Goal: Use online tool/utility: Utilize a website feature to perform a specific function

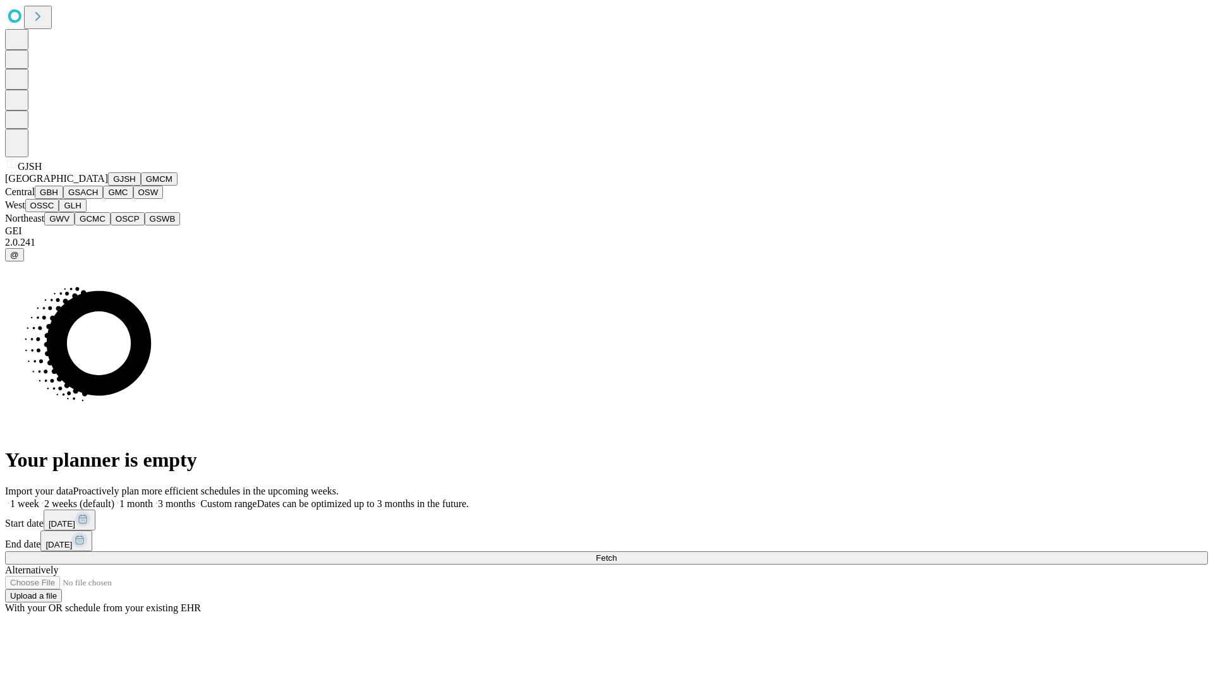
click at [108, 186] on button "GJSH" at bounding box center [124, 178] width 33 height 13
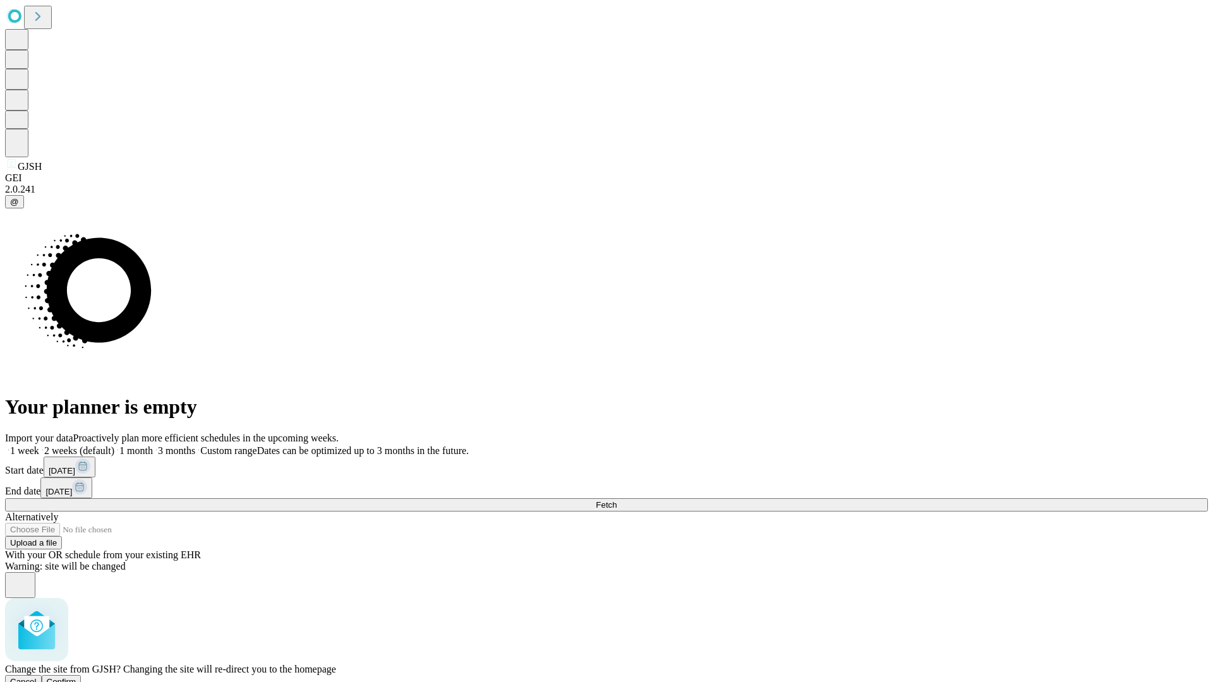
click at [76, 677] on span "Confirm" at bounding box center [62, 681] width 30 height 9
click at [39, 445] on label "1 week" at bounding box center [22, 450] width 34 height 11
click at [617, 500] on span "Fetch" at bounding box center [606, 504] width 21 height 9
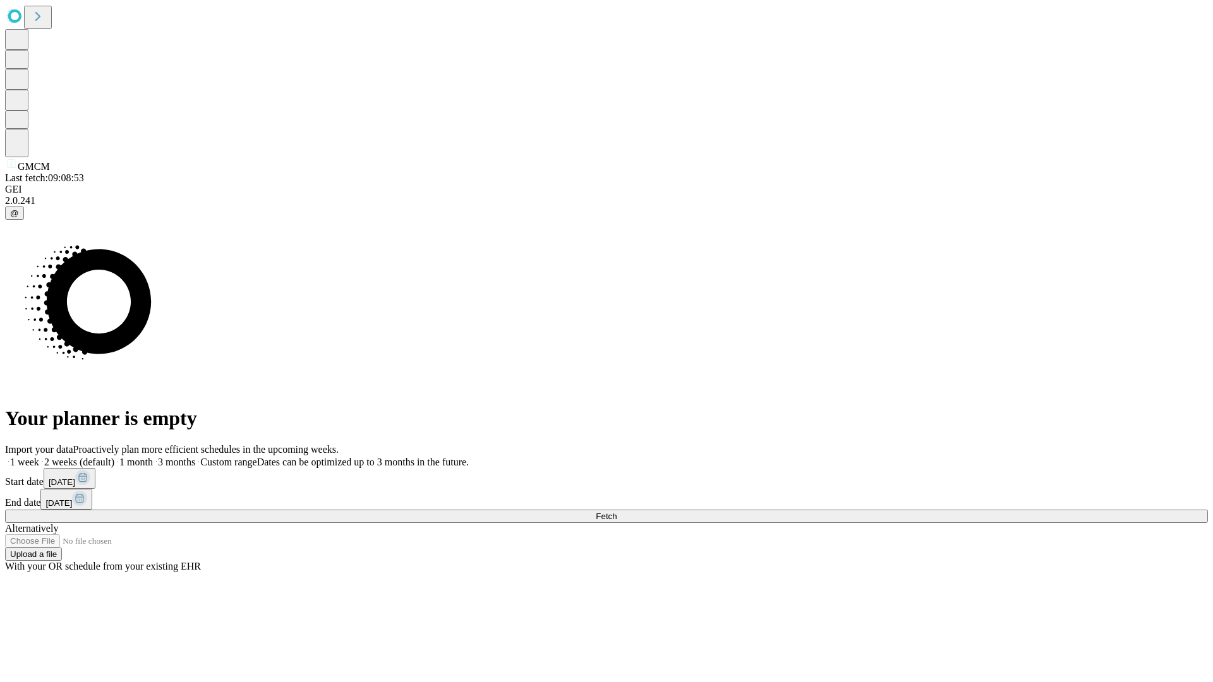
click at [39, 457] on label "1 week" at bounding box center [22, 462] width 34 height 11
click at [617, 512] on span "Fetch" at bounding box center [606, 516] width 21 height 9
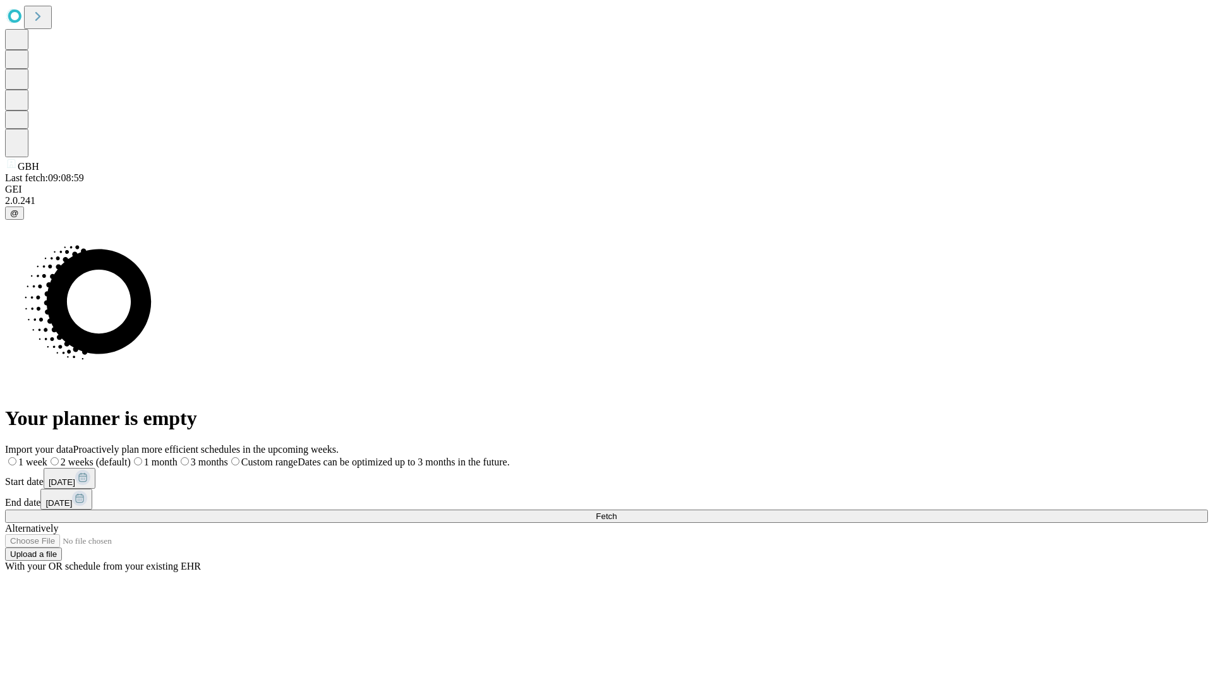
click at [47, 457] on label "1 week" at bounding box center [26, 462] width 42 height 11
click at [617, 512] on span "Fetch" at bounding box center [606, 516] width 21 height 9
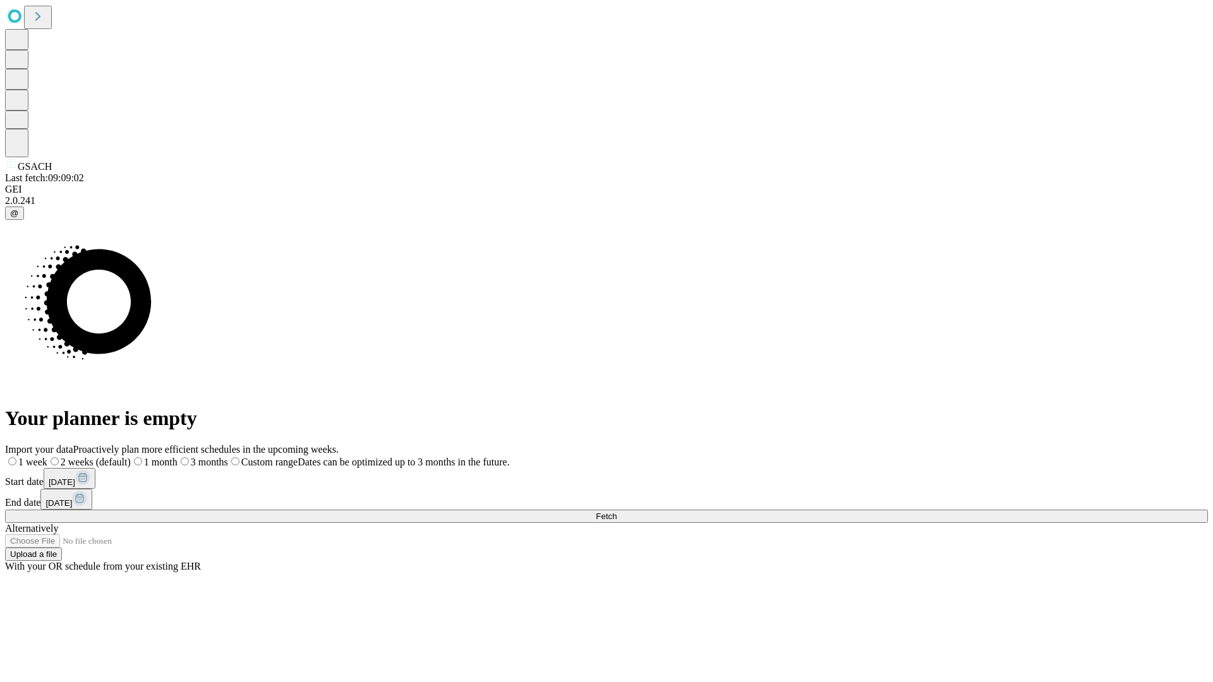
click at [617, 512] on span "Fetch" at bounding box center [606, 516] width 21 height 9
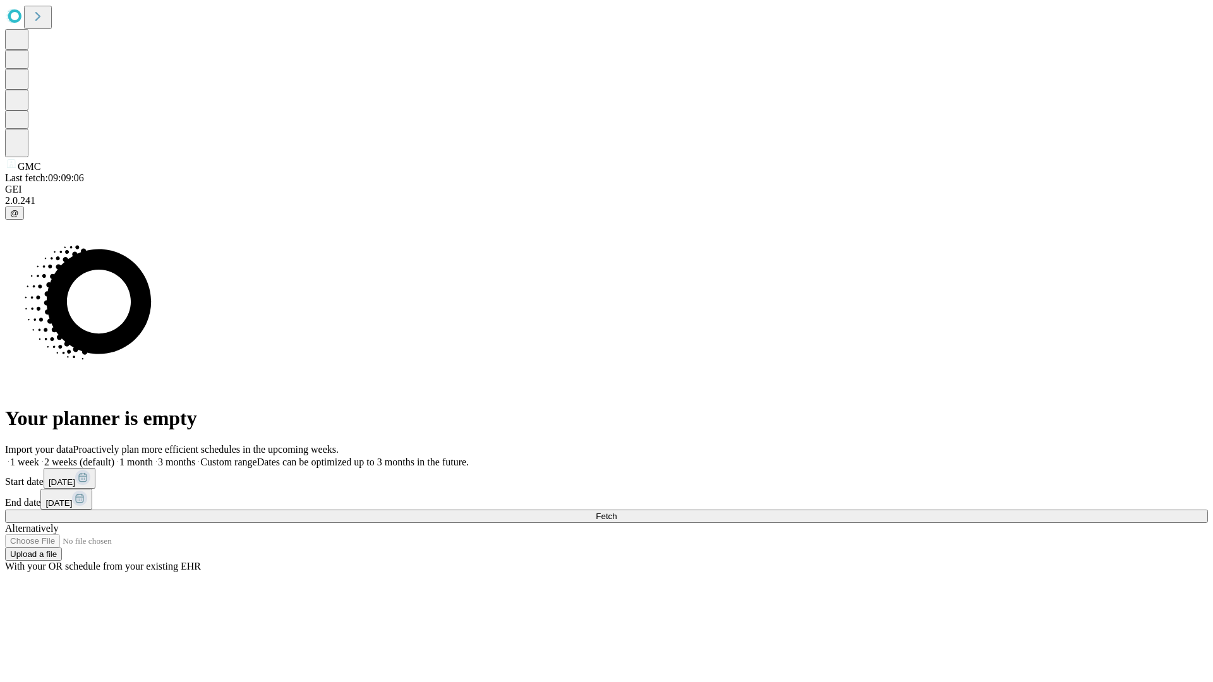
click at [39, 457] on label "1 week" at bounding box center [22, 462] width 34 height 11
click at [617, 512] on span "Fetch" at bounding box center [606, 516] width 21 height 9
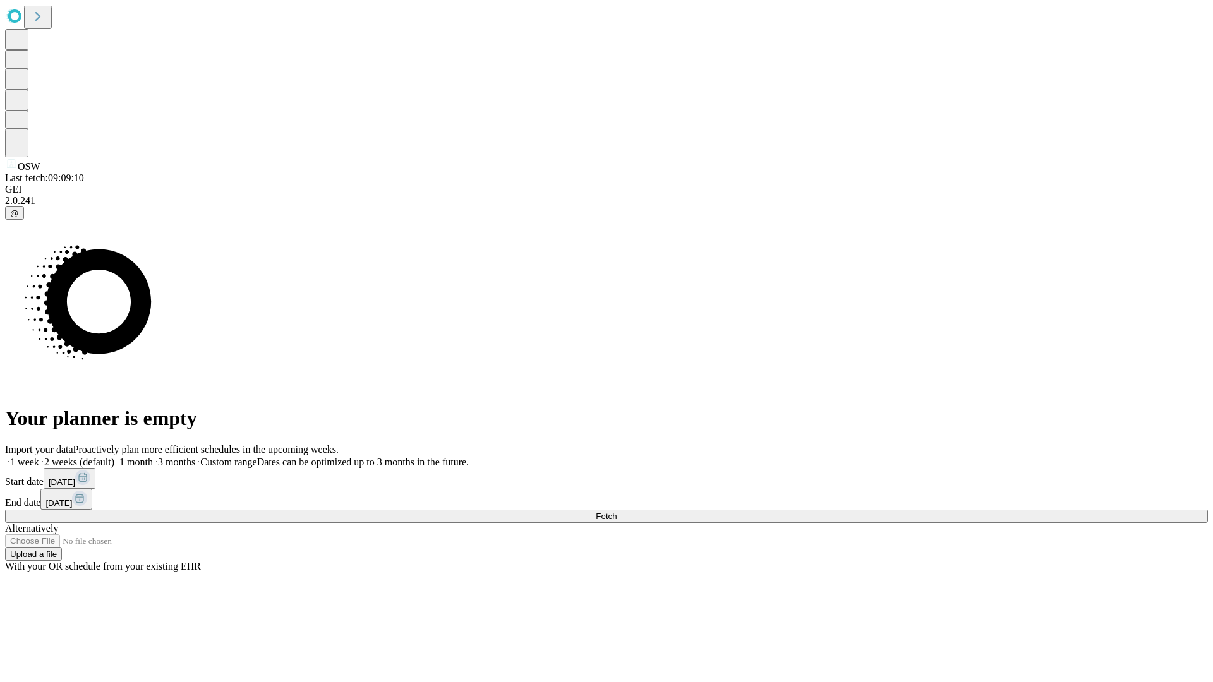
click at [39, 457] on label "1 week" at bounding box center [22, 462] width 34 height 11
click at [617, 512] on span "Fetch" at bounding box center [606, 516] width 21 height 9
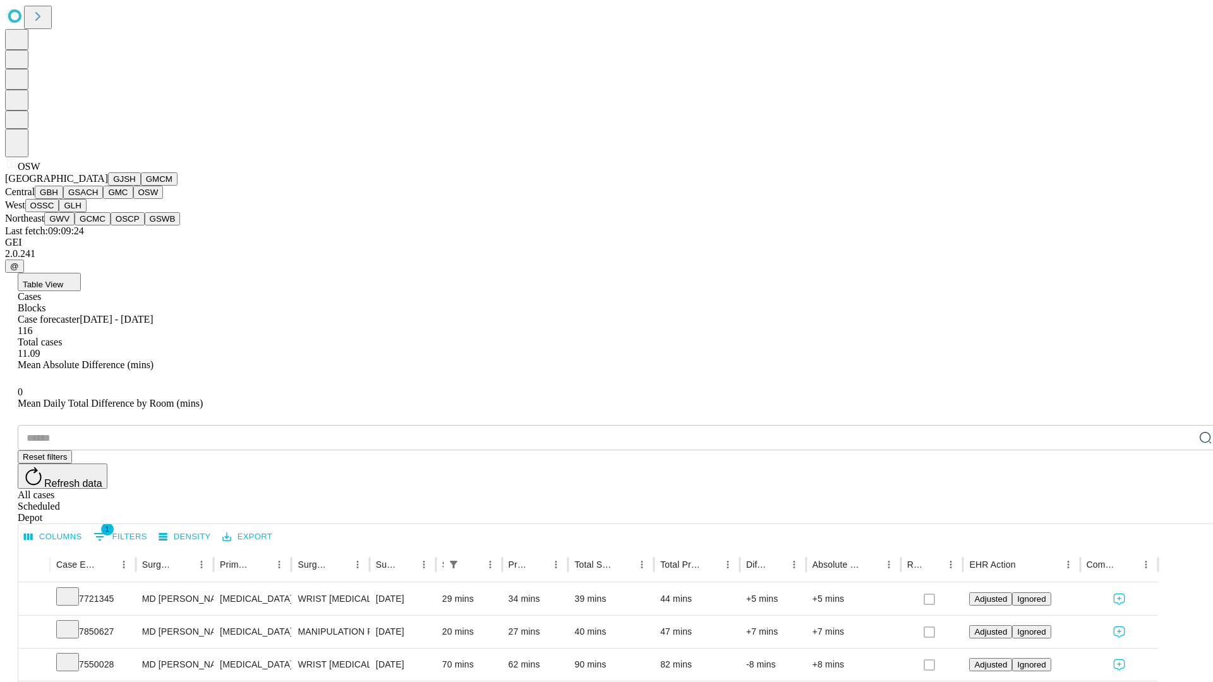
click at [59, 212] on button "OSSC" at bounding box center [42, 205] width 34 height 13
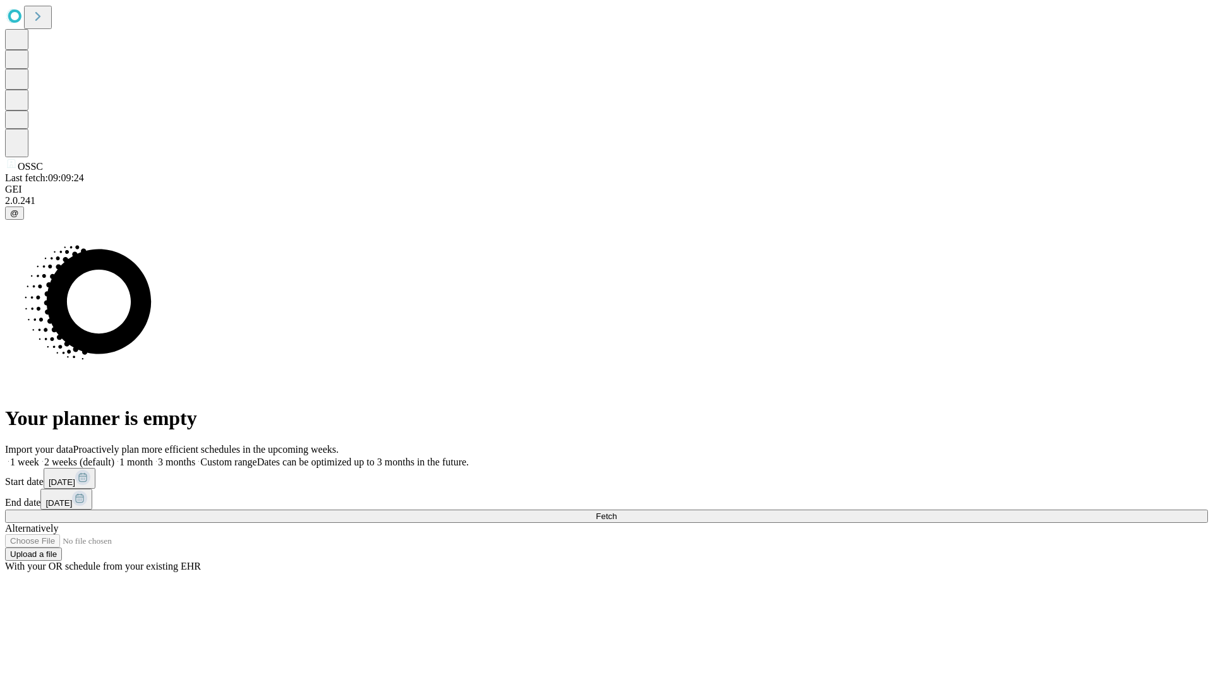
click at [39, 457] on label "1 week" at bounding box center [22, 462] width 34 height 11
click at [617, 512] on span "Fetch" at bounding box center [606, 516] width 21 height 9
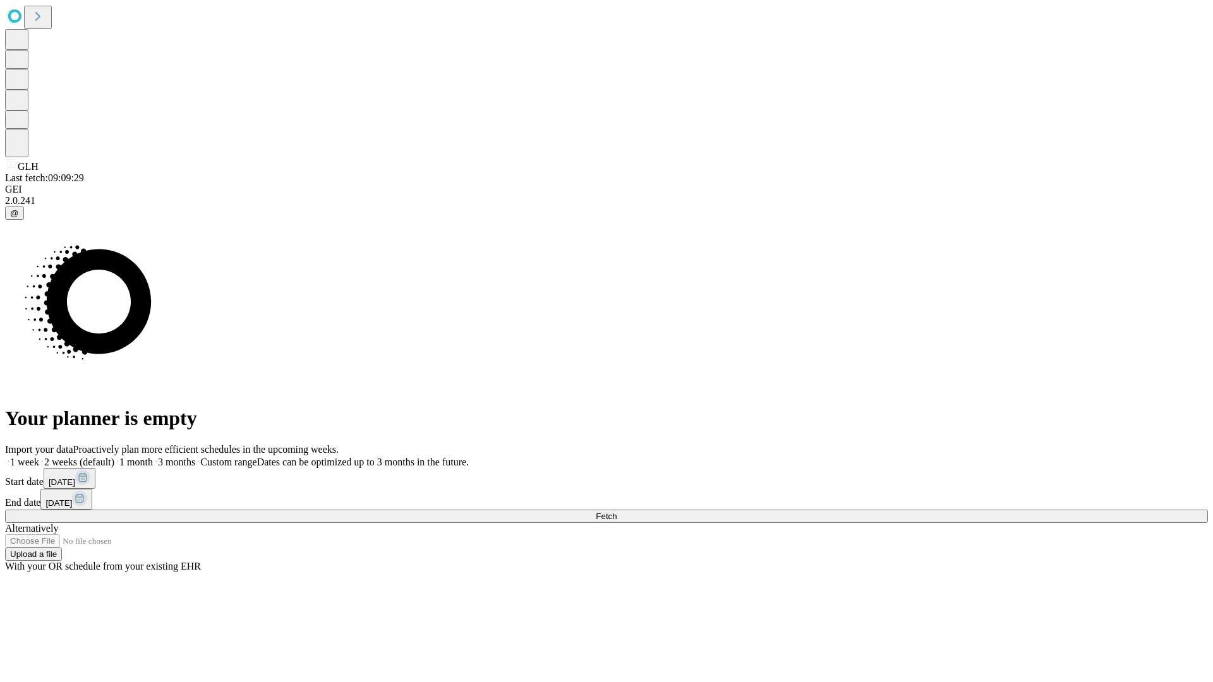
click at [39, 457] on label "1 week" at bounding box center [22, 462] width 34 height 11
click at [617, 512] on span "Fetch" at bounding box center [606, 516] width 21 height 9
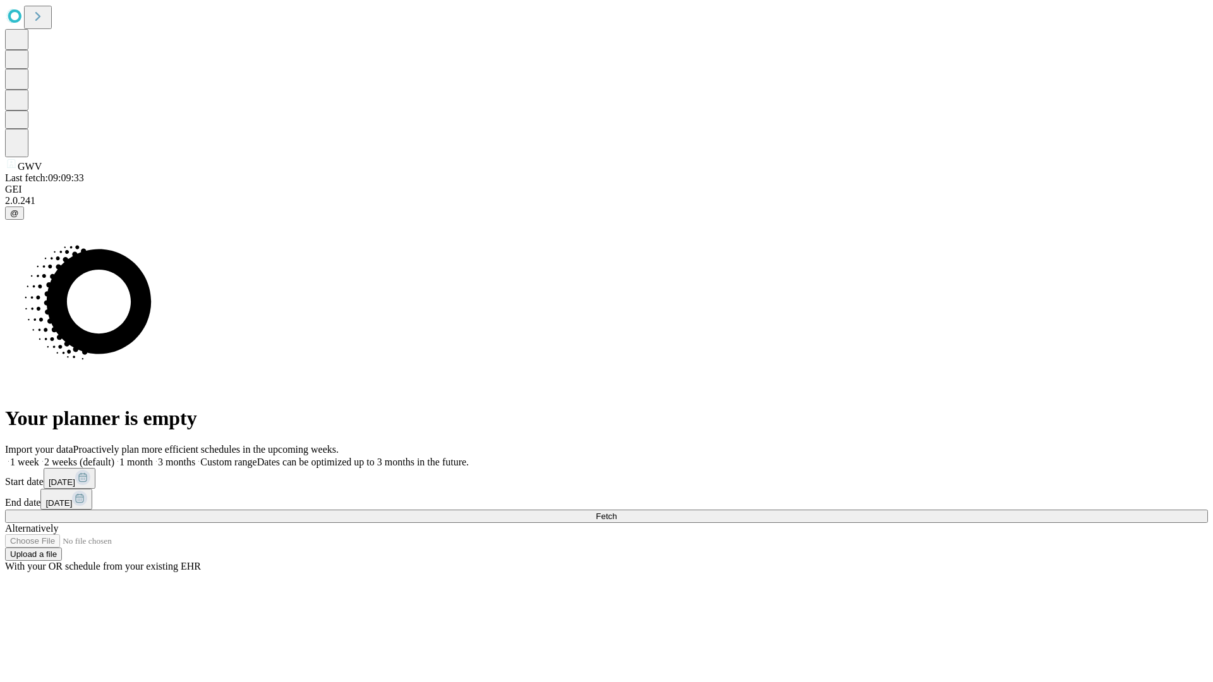
click at [39, 457] on label "1 week" at bounding box center [22, 462] width 34 height 11
click at [617, 512] on span "Fetch" at bounding box center [606, 516] width 21 height 9
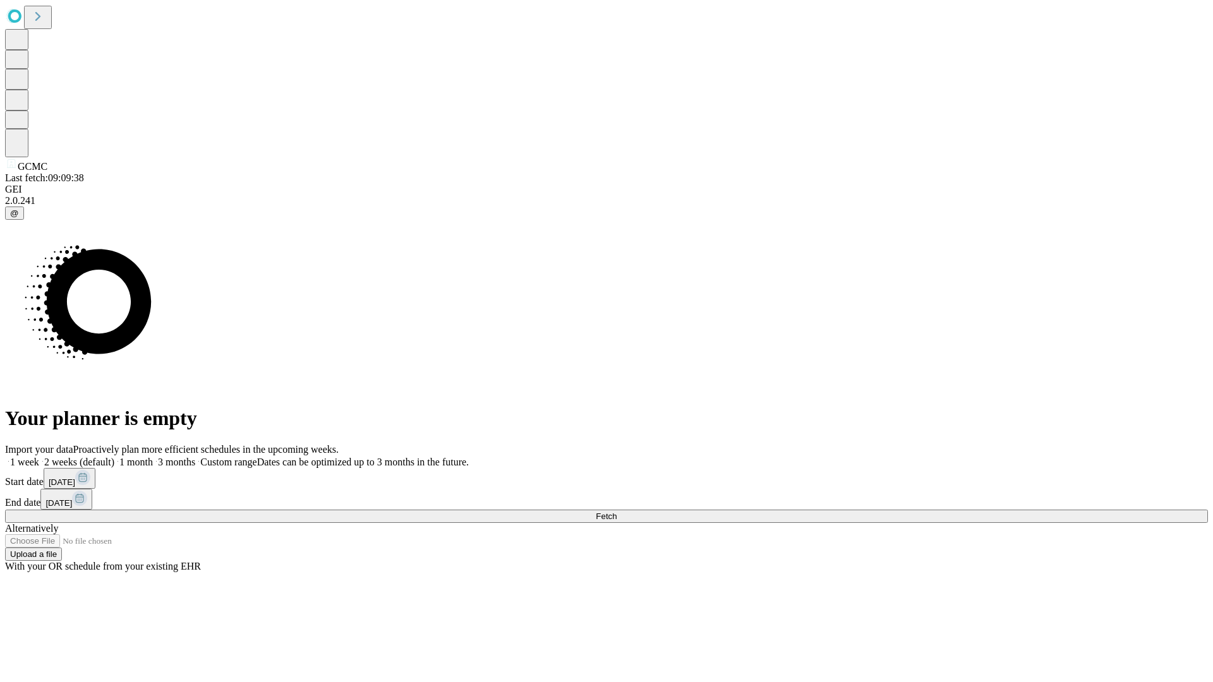
click at [39, 457] on label "1 week" at bounding box center [22, 462] width 34 height 11
click at [617, 512] on span "Fetch" at bounding box center [606, 516] width 21 height 9
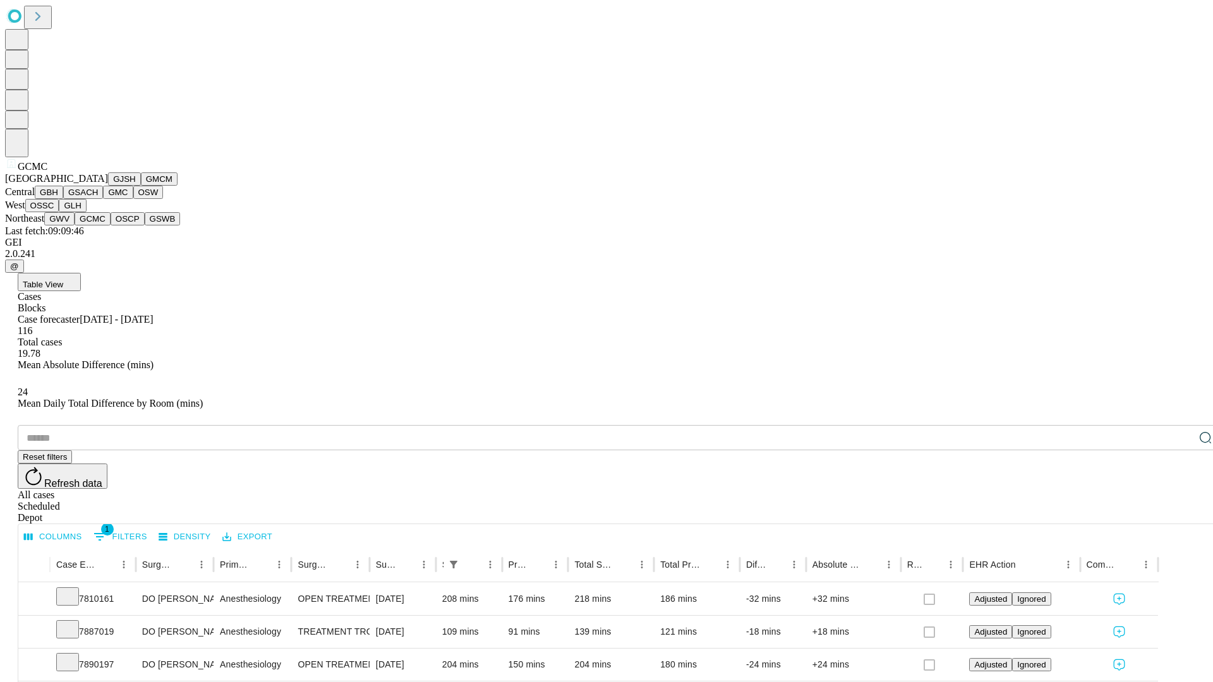
click at [111, 226] on button "OSCP" at bounding box center [128, 218] width 34 height 13
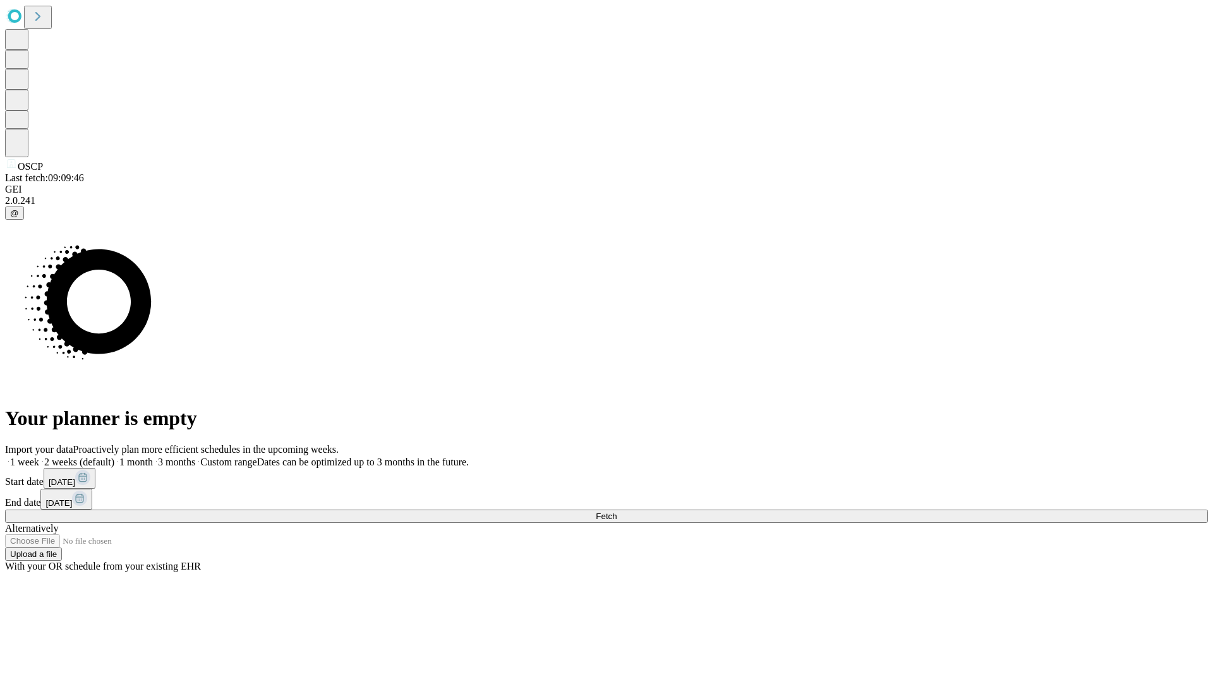
click at [39, 457] on label "1 week" at bounding box center [22, 462] width 34 height 11
click at [617, 512] on span "Fetch" at bounding box center [606, 516] width 21 height 9
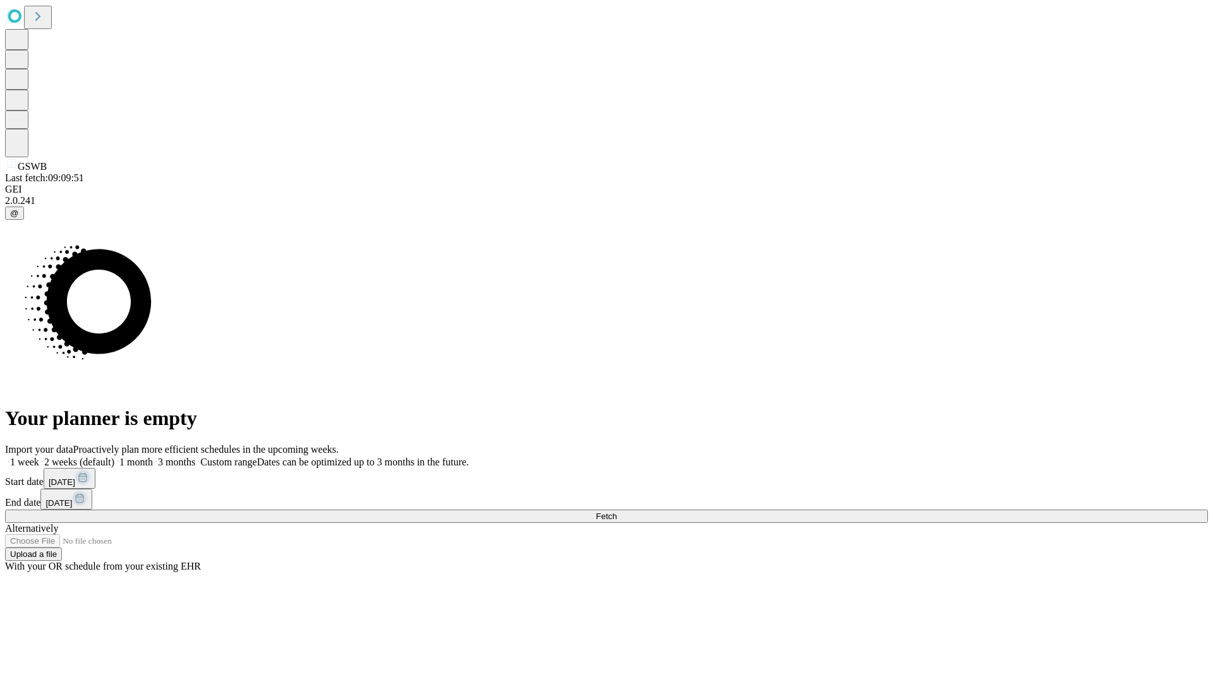
click at [39, 457] on label "1 week" at bounding box center [22, 462] width 34 height 11
click at [617, 512] on span "Fetch" at bounding box center [606, 516] width 21 height 9
